Goal: Navigation & Orientation: Go to known website

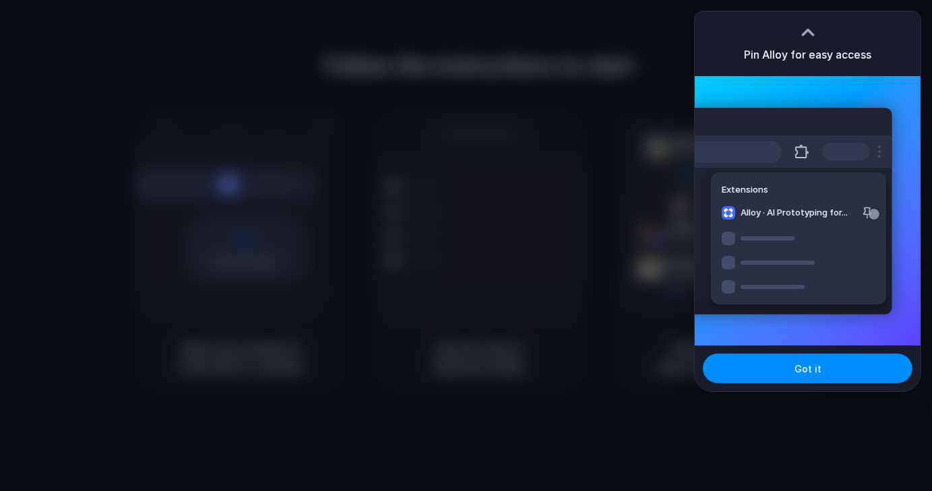
click at [807, 34] on div at bounding box center [808, 32] width 20 height 20
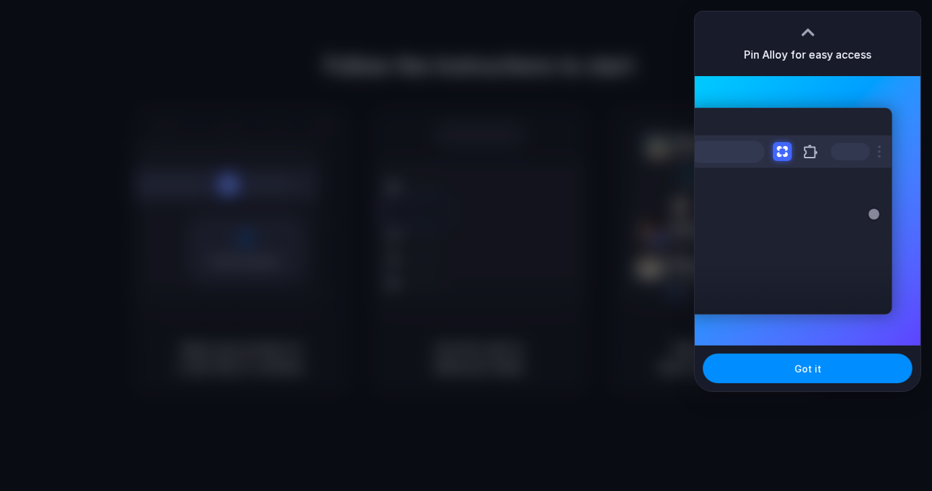
click at [807, 34] on div at bounding box center [808, 27] width 20 height 20
